Goal: Task Accomplishment & Management: Manage account settings

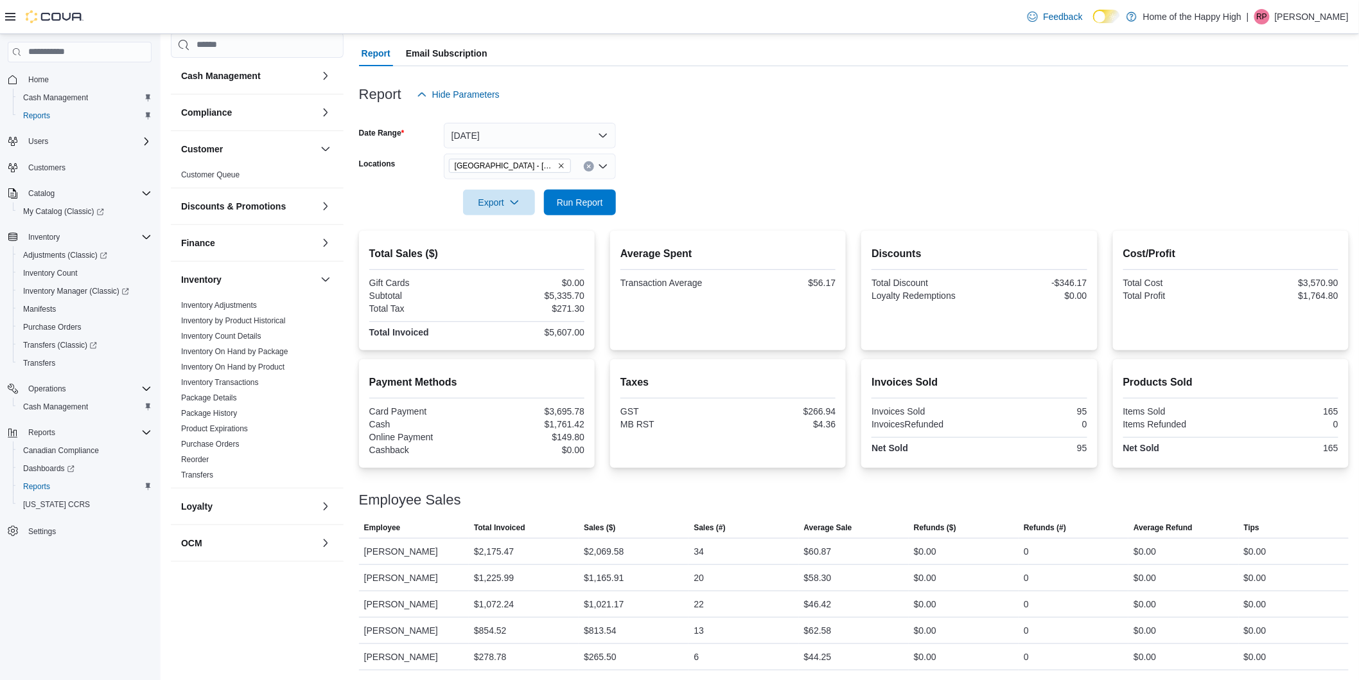
scroll to position [356, 0]
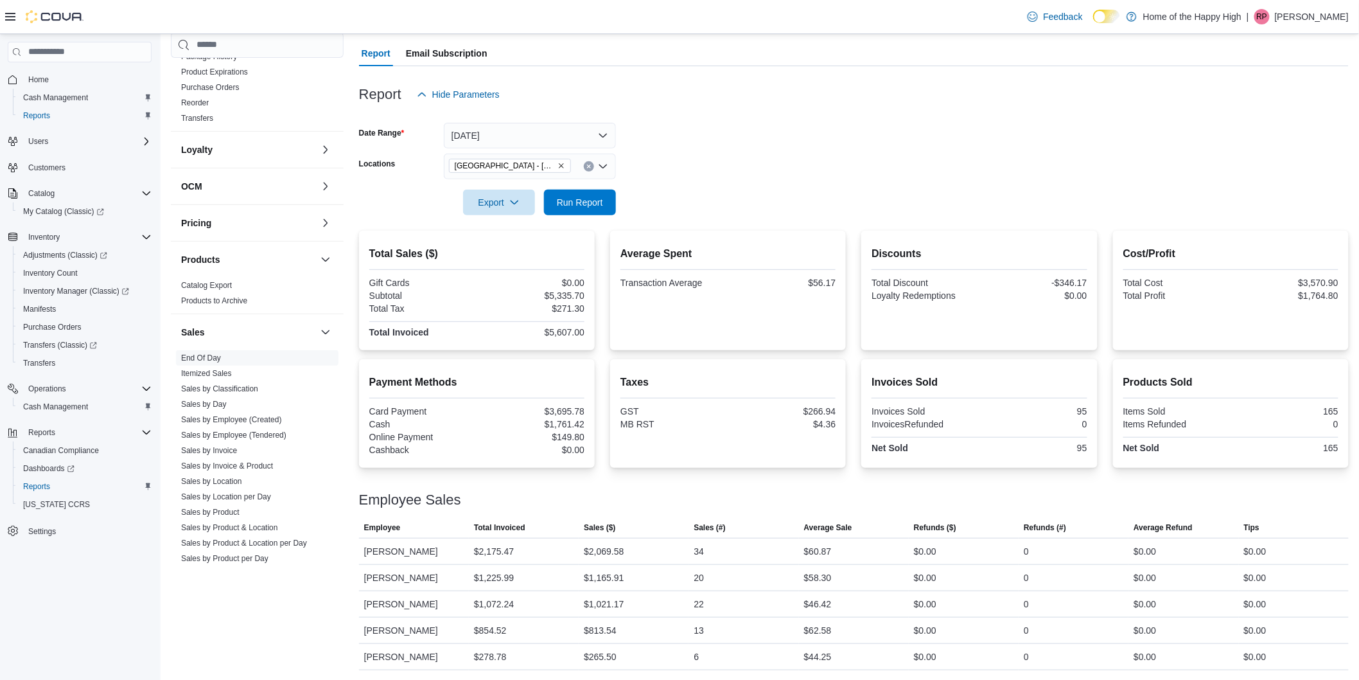
click at [1326, 19] on p "[PERSON_NAME]" at bounding box center [1312, 16] width 74 height 15
click at [1270, 123] on span "Sign Out" at bounding box center [1266, 127] width 35 height 13
